Goal: Task Accomplishment & Management: Use online tool/utility

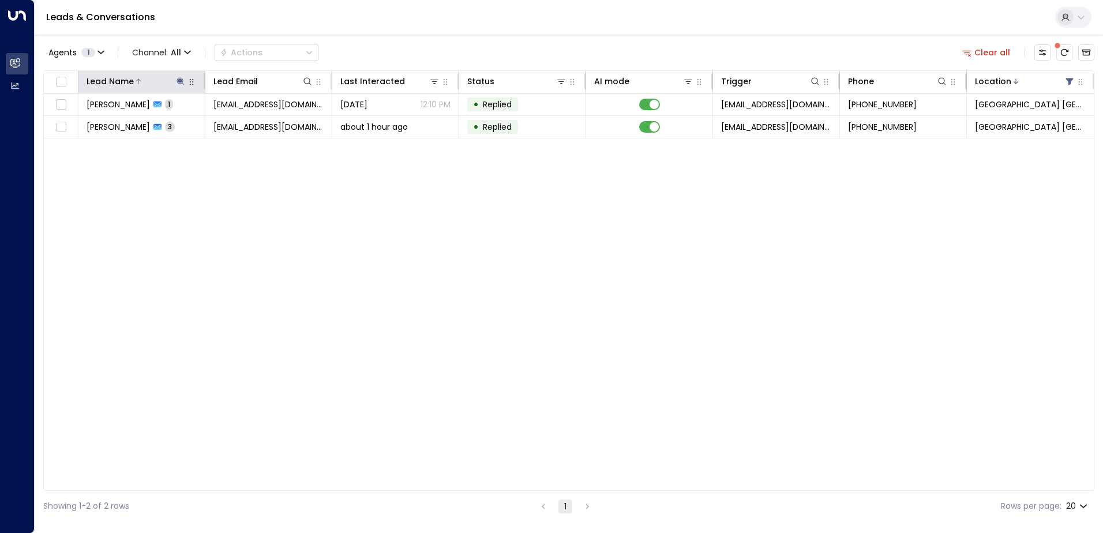
click at [178, 78] on icon at bounding box center [180, 81] width 9 height 9
drag, startPoint x: 253, startPoint y: 123, endPoint x: 193, endPoint y: 123, distance: 60.0
click at [250, 123] on icon "button" at bounding box center [252, 123] width 9 height 9
click at [193, 123] on input "text" at bounding box center [180, 123] width 159 height 21
type input "*****"
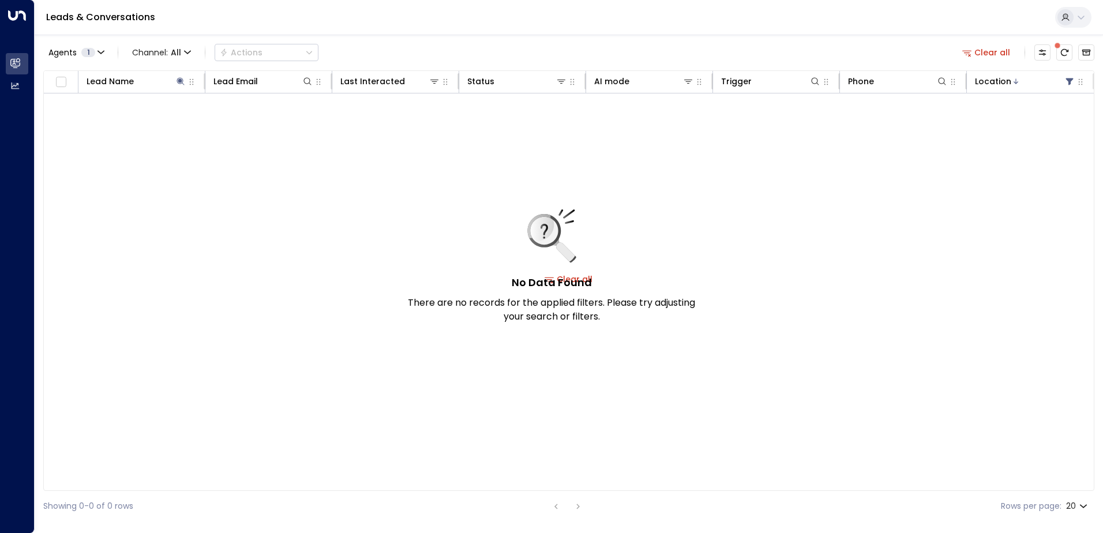
click at [470, 29] on div "Leads & Conversations" at bounding box center [569, 17] width 1069 height 35
click at [180, 82] on icon at bounding box center [181, 81] width 8 height 8
click at [184, 85] on icon at bounding box center [180, 81] width 9 height 9
type input "*"
type input "*******"
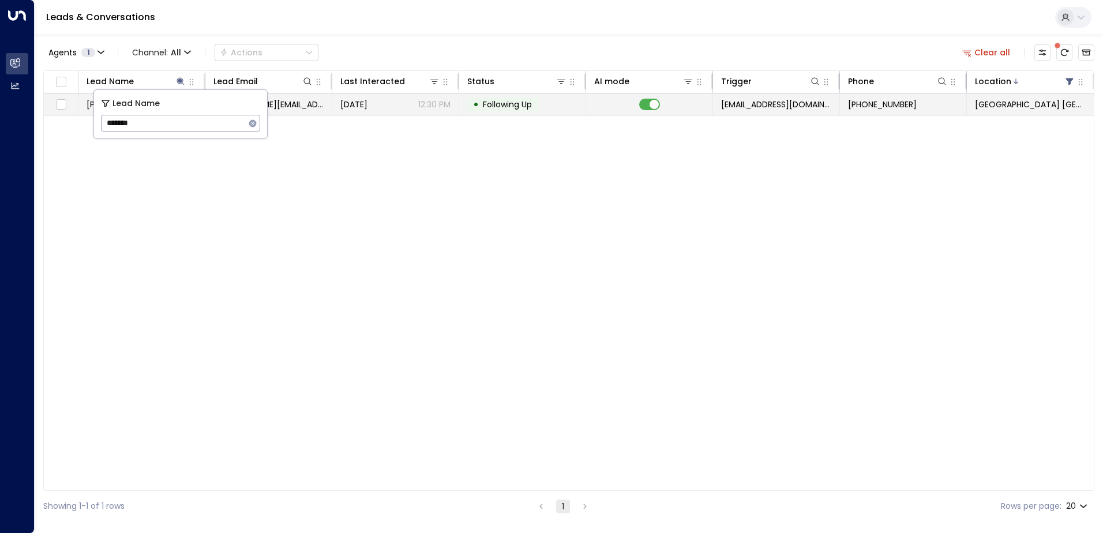
click at [368, 104] on span "[DATE]" at bounding box center [353, 105] width 27 height 12
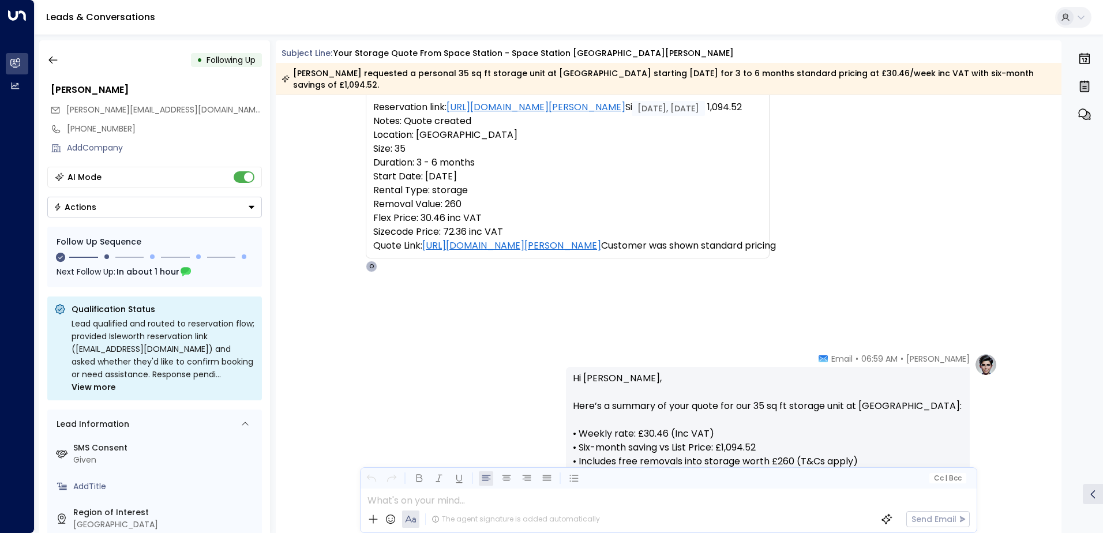
scroll to position [404, 0]
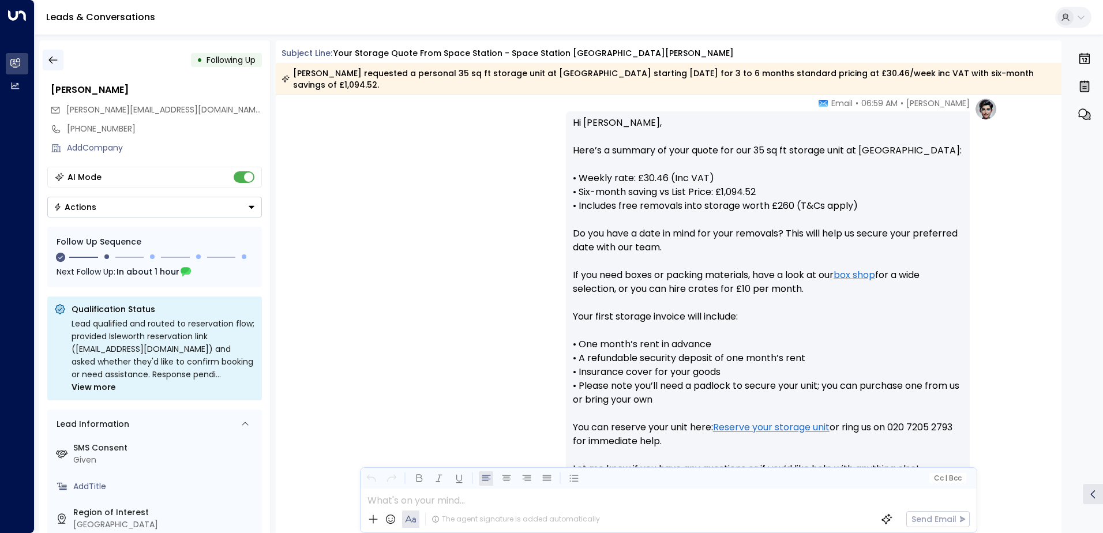
click at [57, 62] on icon "button" at bounding box center [53, 60] width 12 height 12
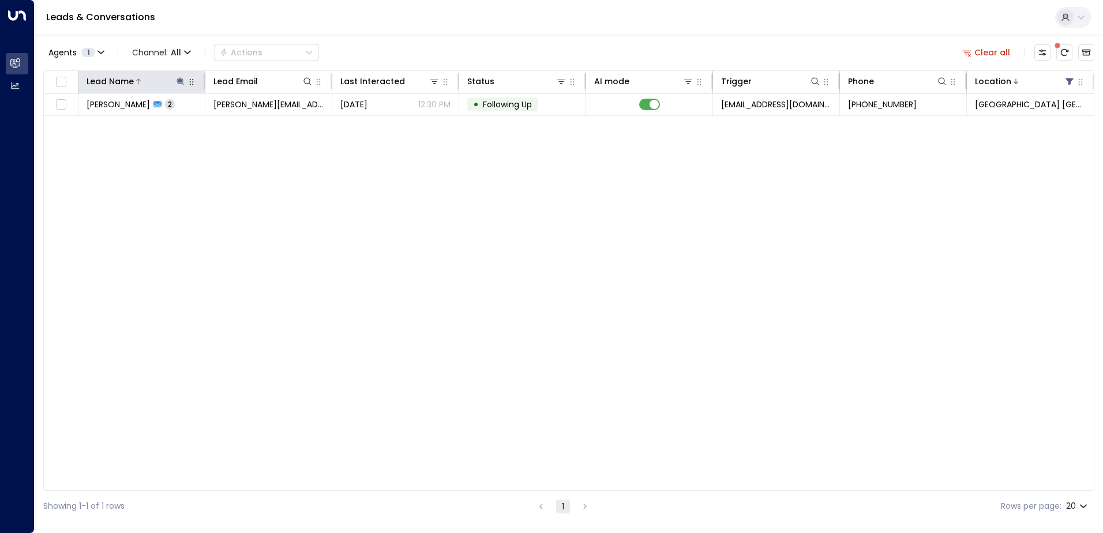
click at [181, 80] on icon at bounding box center [181, 81] width 8 height 8
drag, startPoint x: 253, startPoint y: 122, endPoint x: 209, endPoint y: 122, distance: 43.9
click at [250, 122] on icon "button" at bounding box center [253, 123] width 8 height 8
click at [204, 122] on input "text" at bounding box center [180, 123] width 159 height 21
type input "*"
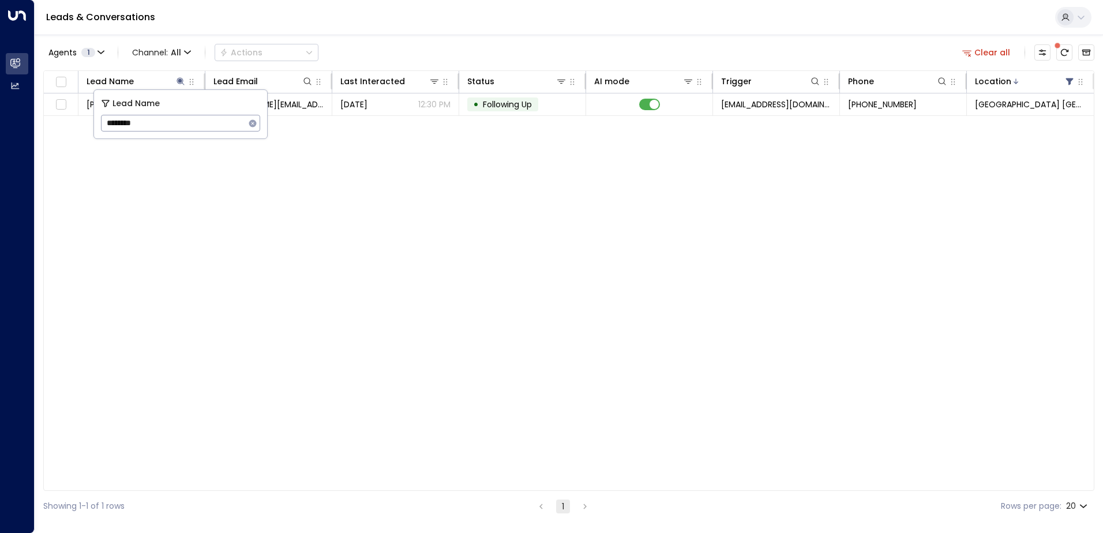
type input "********"
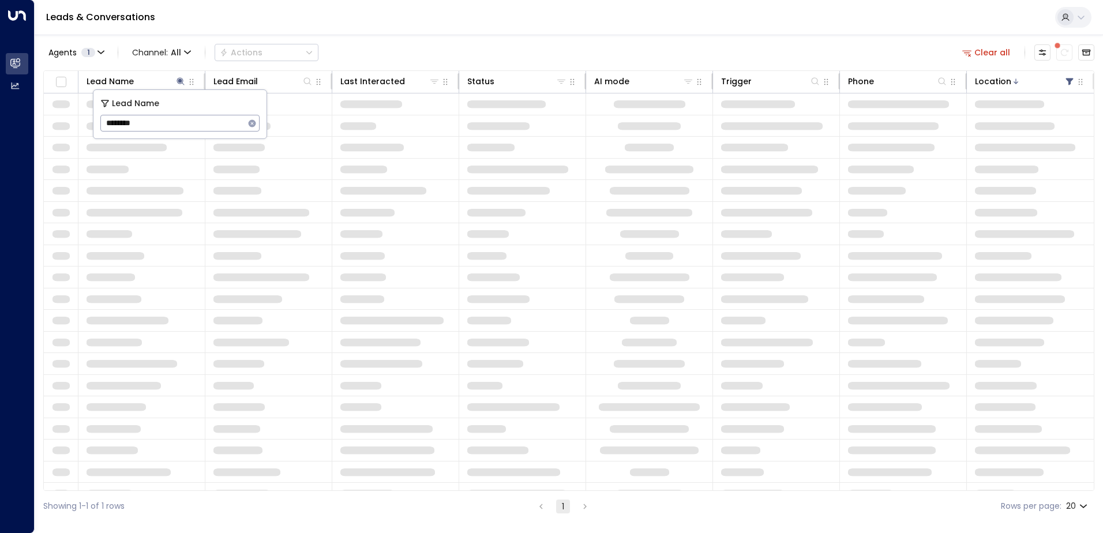
click at [469, 47] on div "Agents 1 Channel: All Actions Clear all" at bounding box center [568, 52] width 1051 height 24
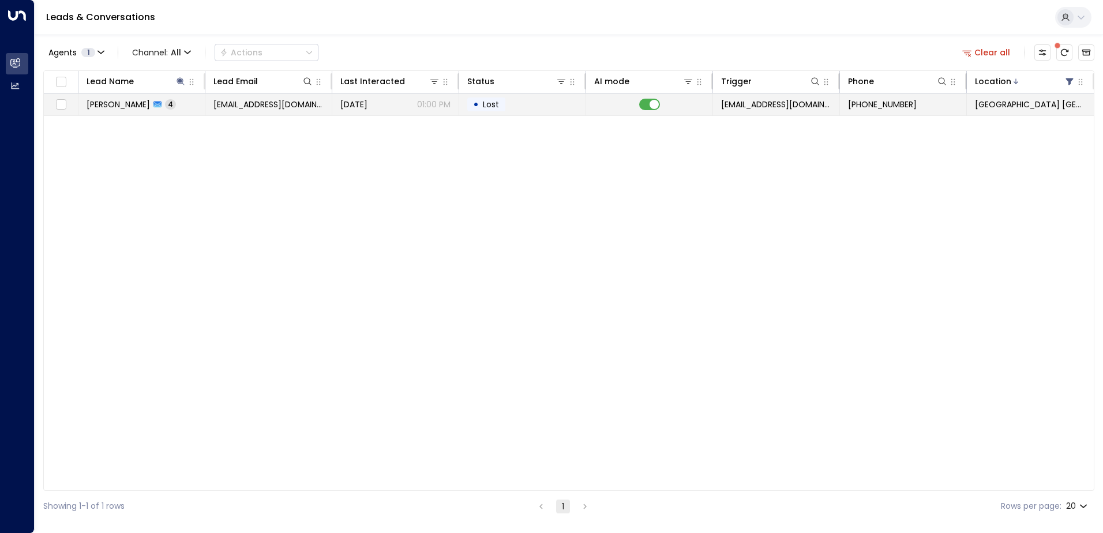
click at [188, 105] on td "[PERSON_NAME] 4" at bounding box center [141, 104] width 127 height 22
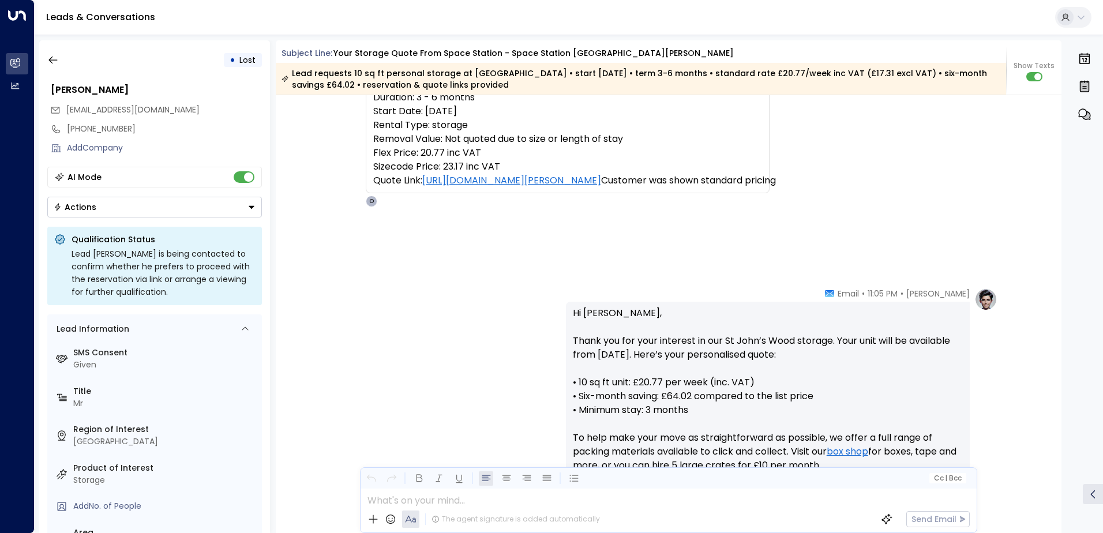
scroll to position [41, 0]
